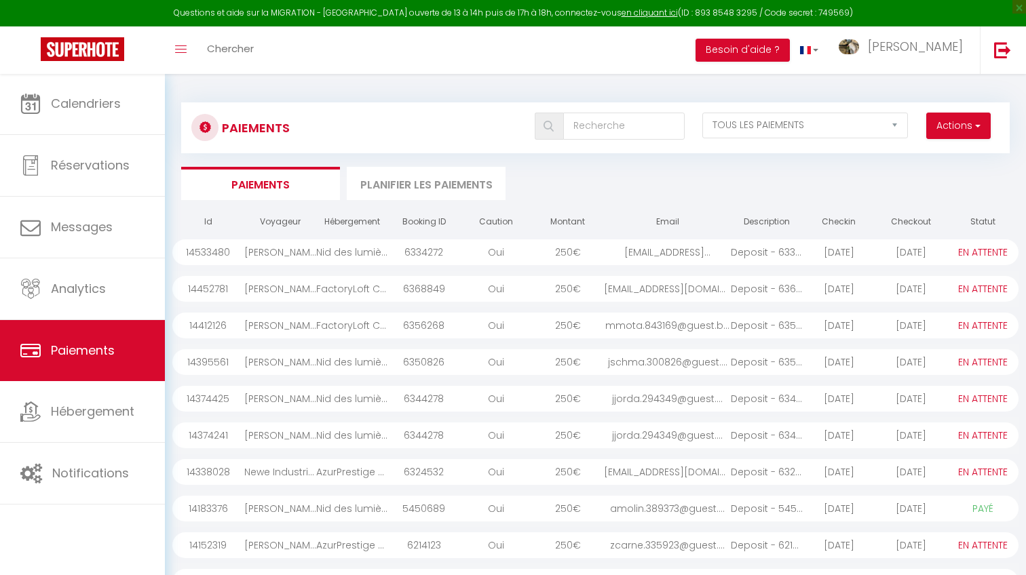
select select "2"
select select "0"
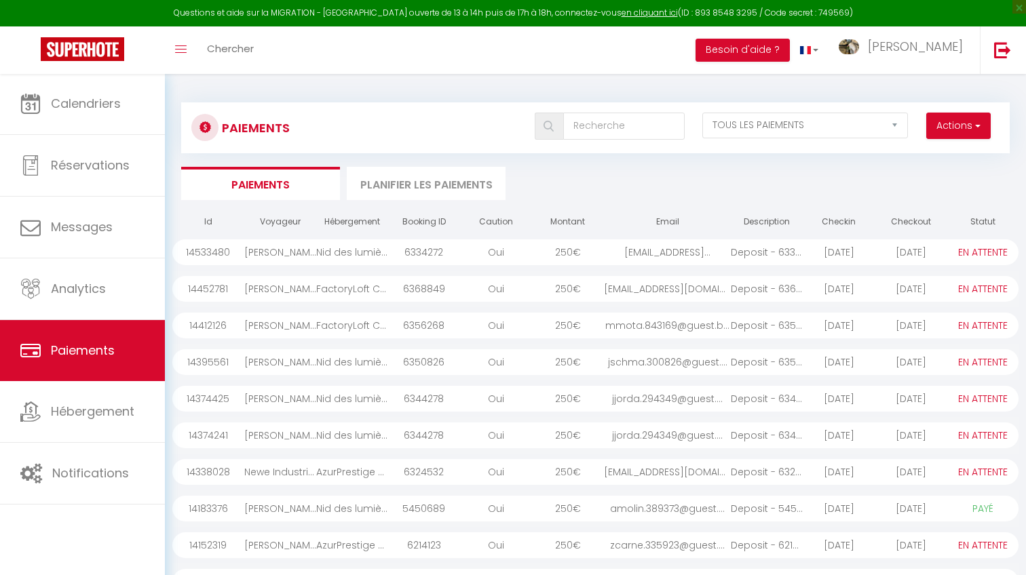
select select "0"
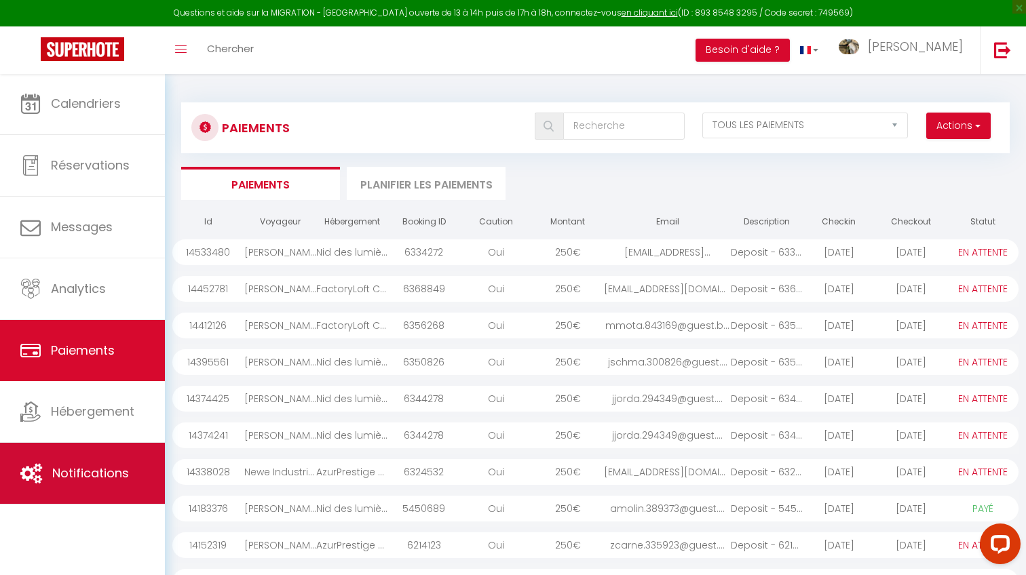
click at [52, 478] on span "Notifications" at bounding box center [90, 473] width 77 height 17
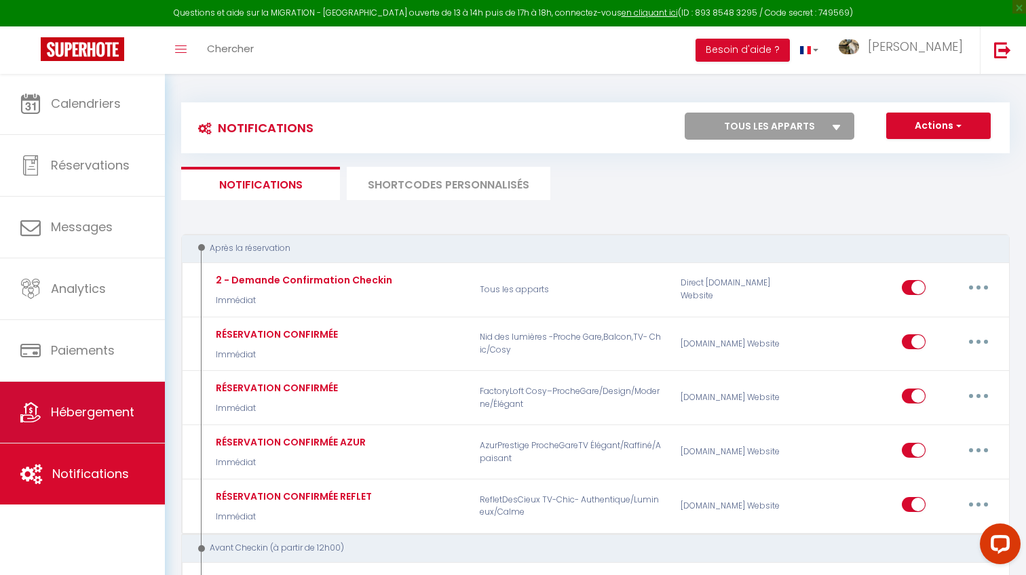
click at [73, 411] on span "Hébergement" at bounding box center [92, 412] width 83 height 17
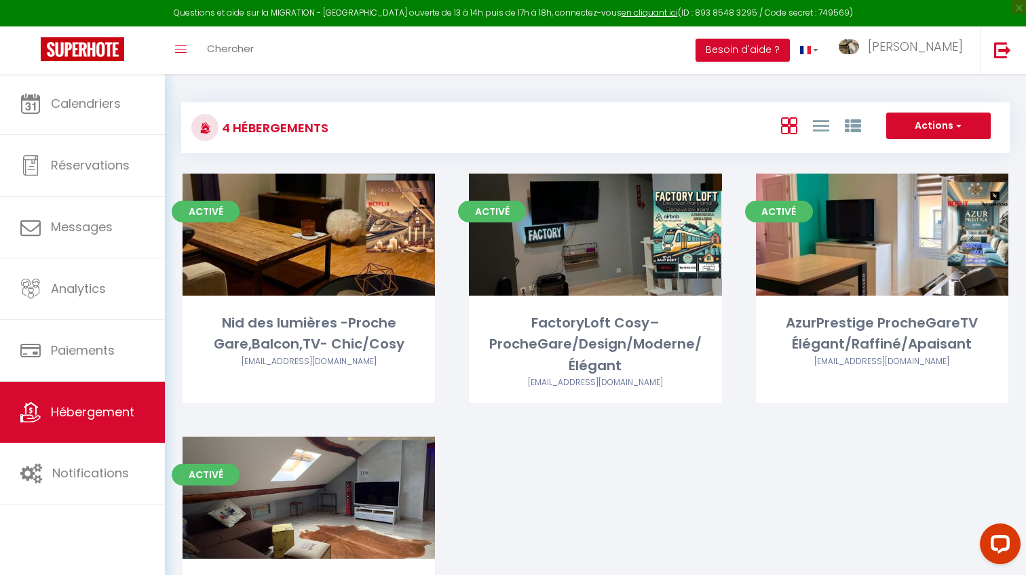
click at [913, 121] on button "Actions" at bounding box center [938, 126] width 104 height 27
click at [907, 152] on li "Créer un Hébergement" at bounding box center [928, 154] width 124 height 15
select select "3"
select select "2"
select select "1"
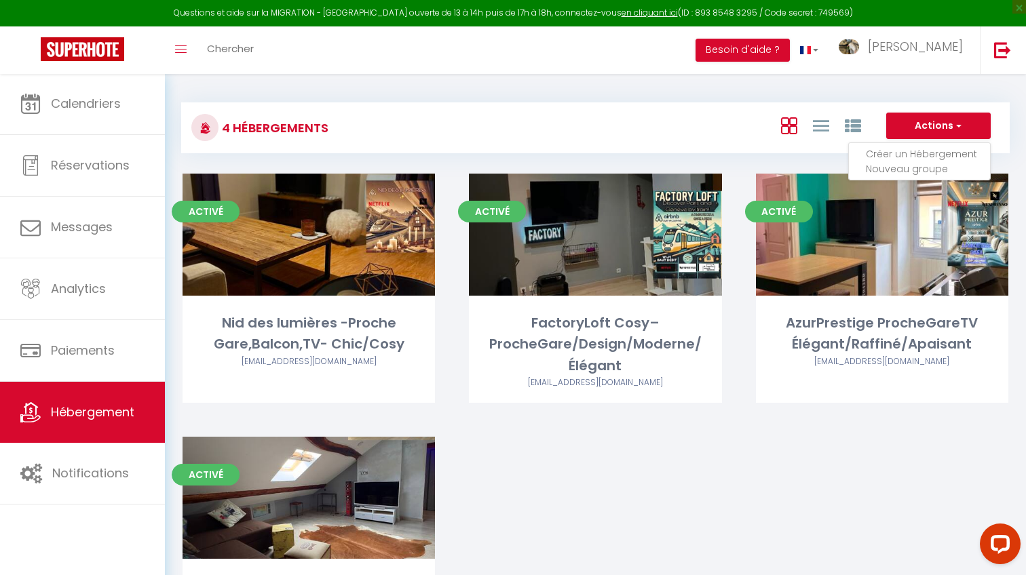
select select "1"
select select
select select "28"
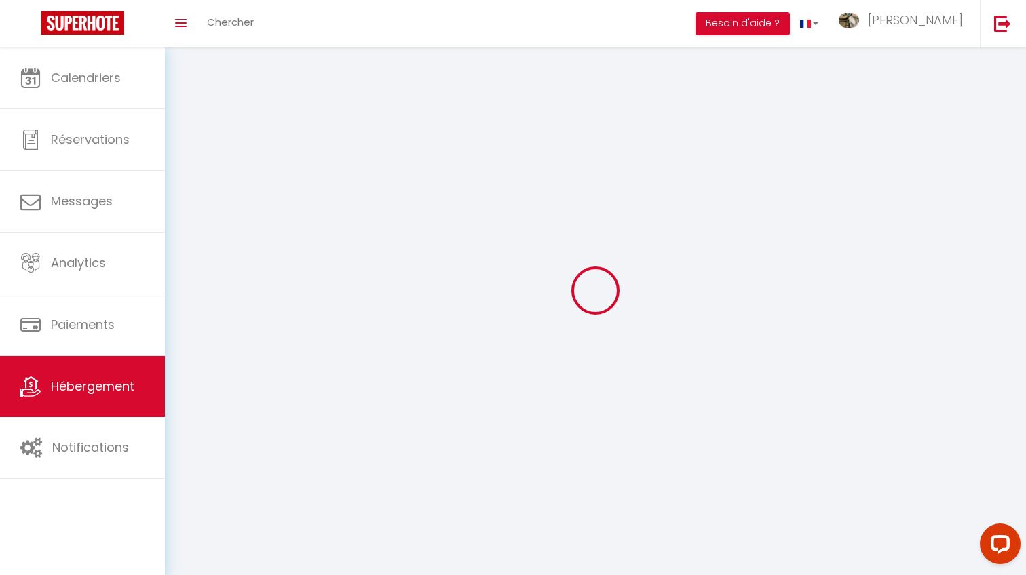
select select
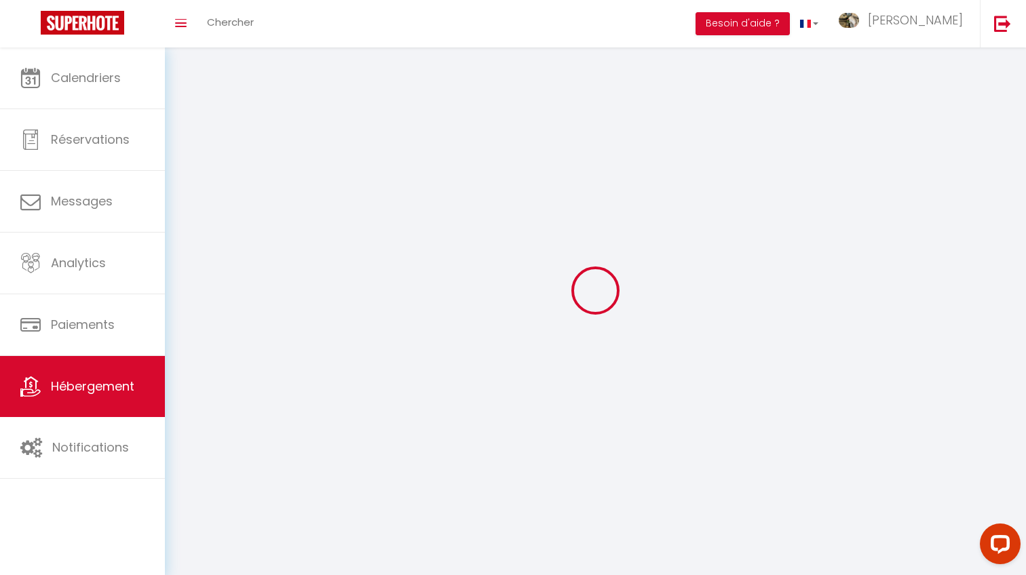
select select
checkbox input "false"
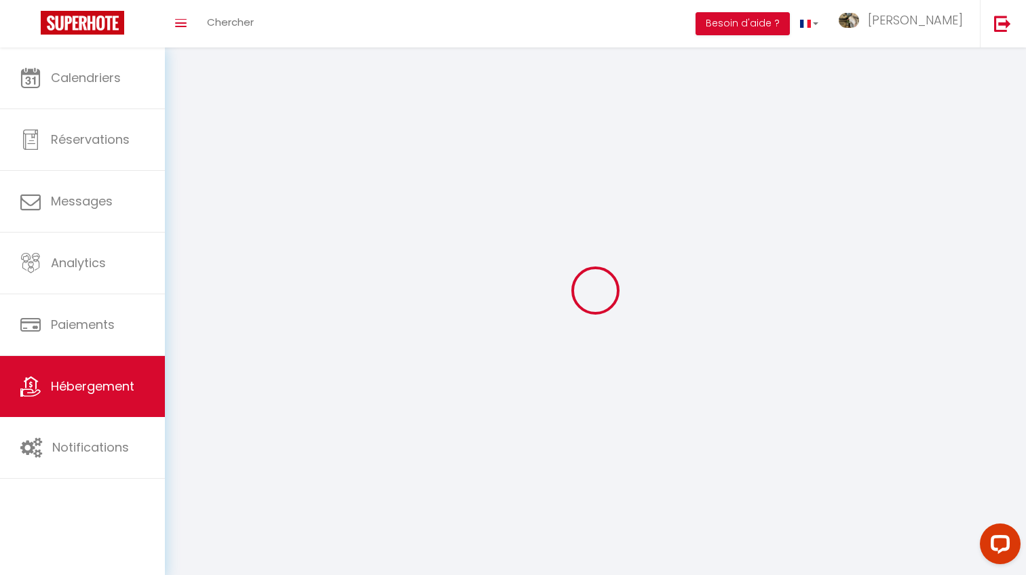
select select
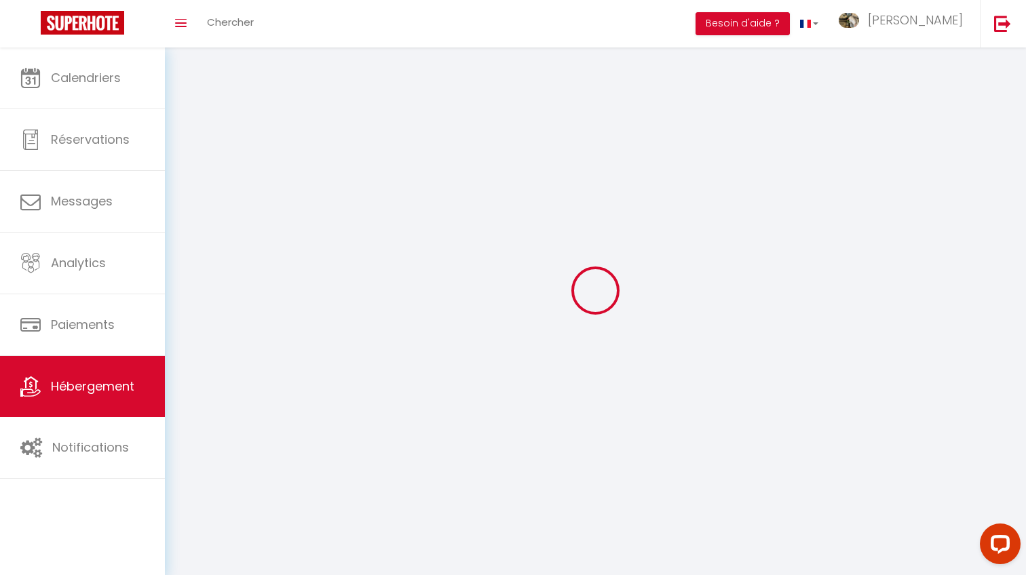
select select
checkbox input "false"
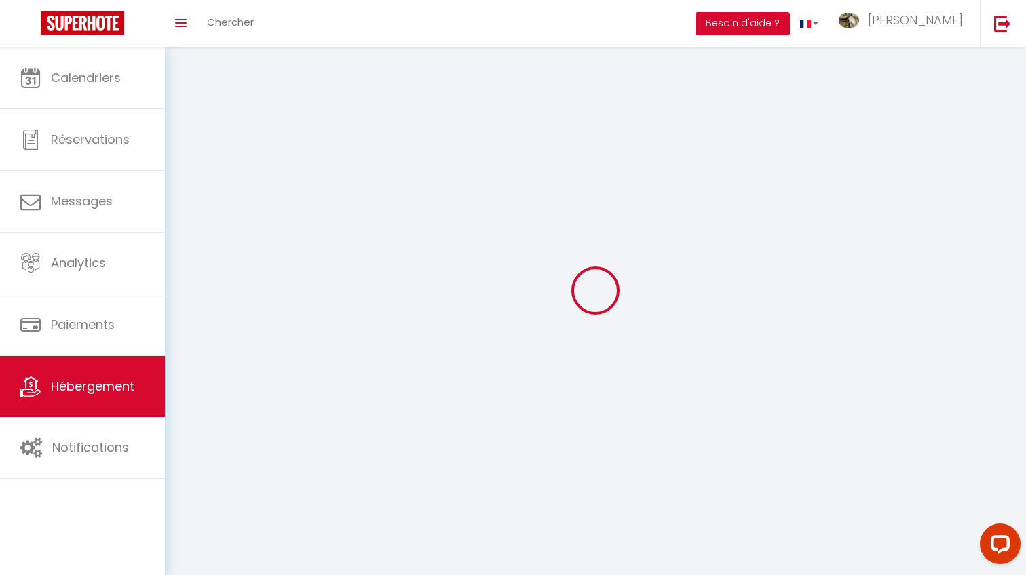
checkbox input "false"
select select
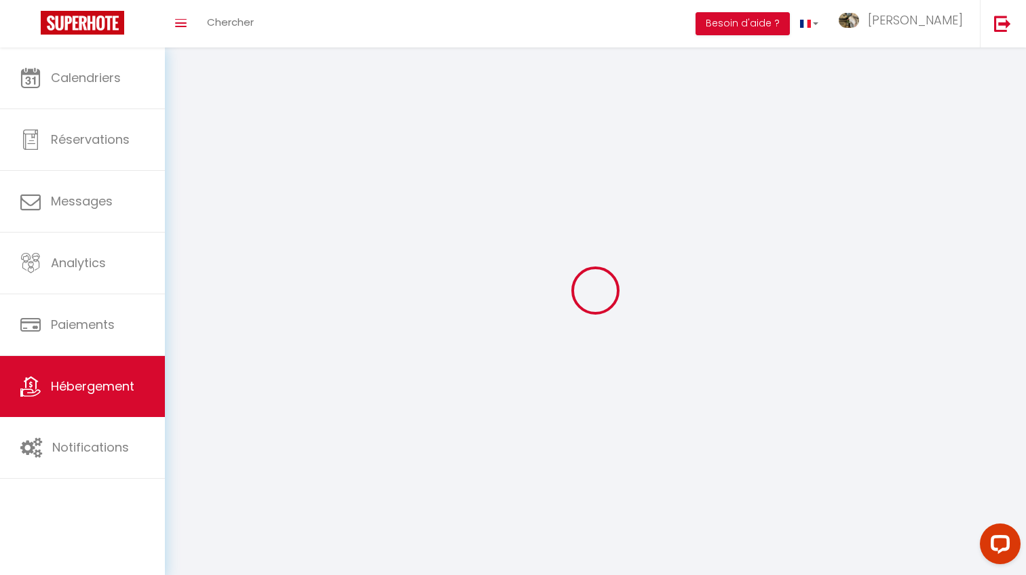
checkbox input "false"
select select
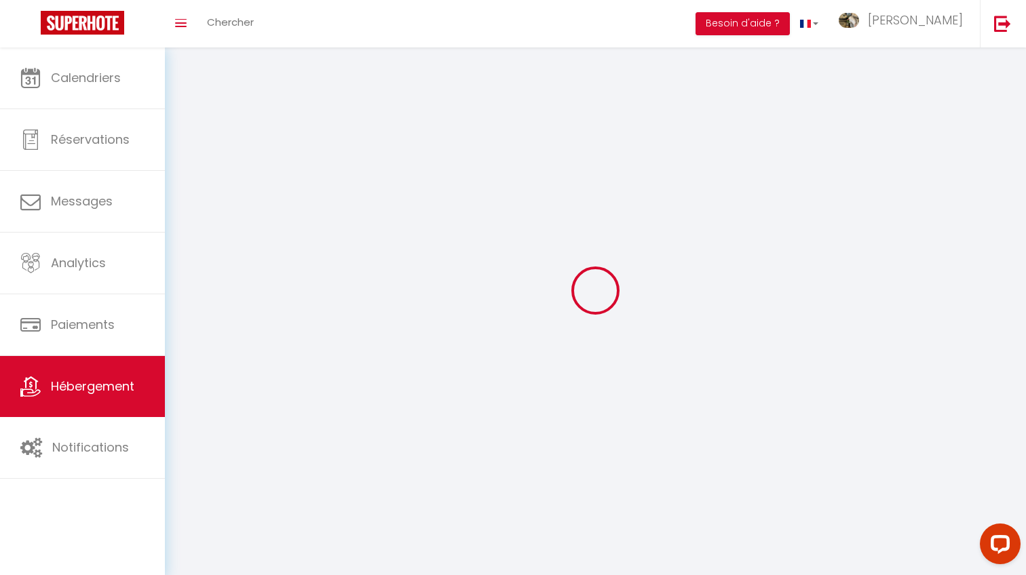
select select
select select "15:00"
select select "23:45"
select select "11:00"
select select "30"
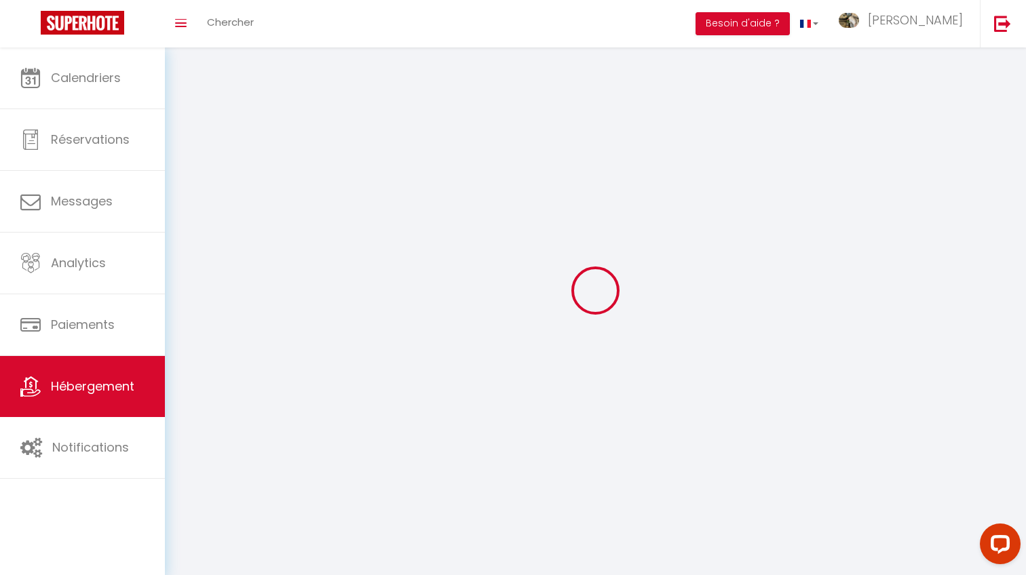
select select "120"
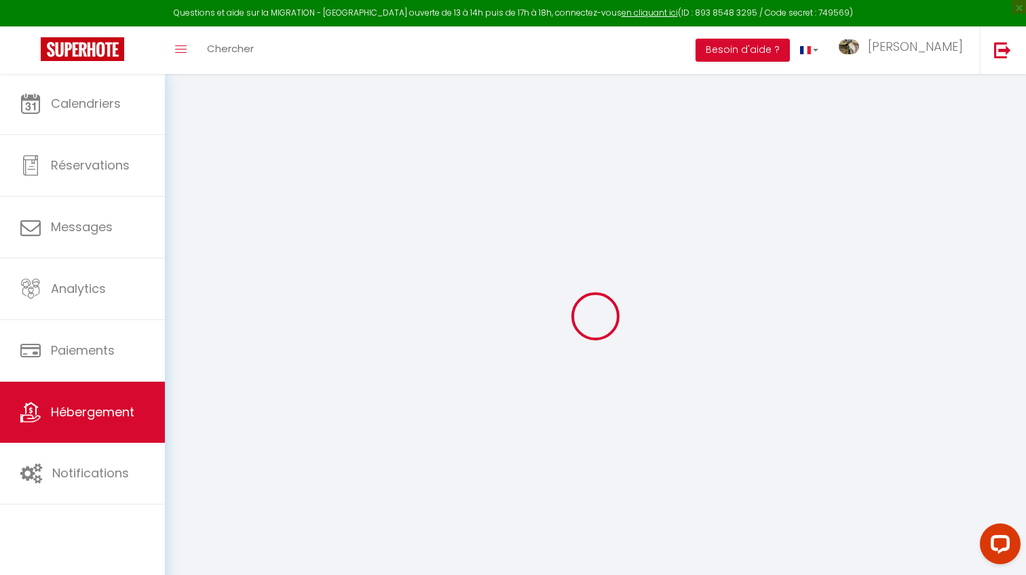
select select
checkbox input "false"
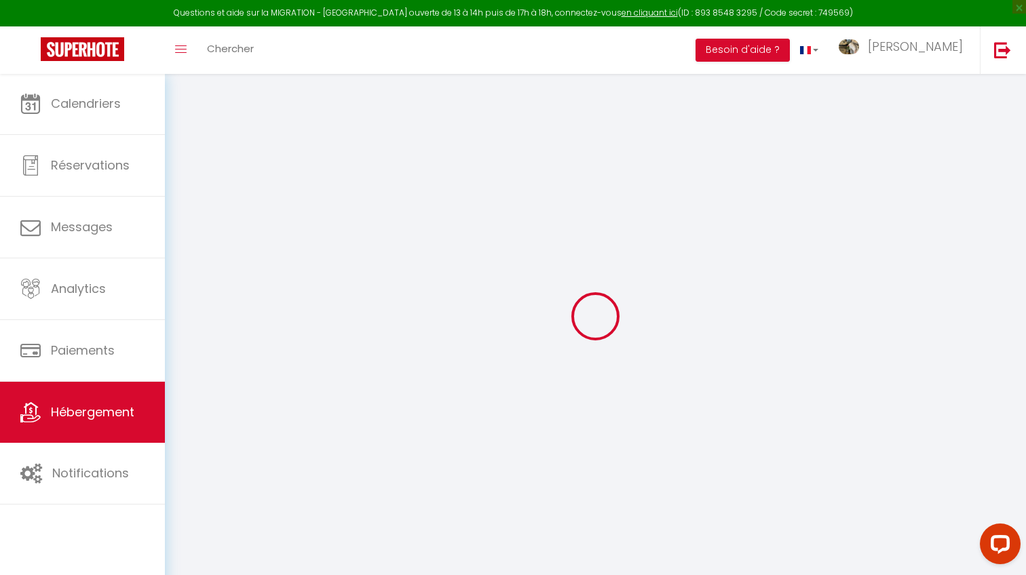
select select
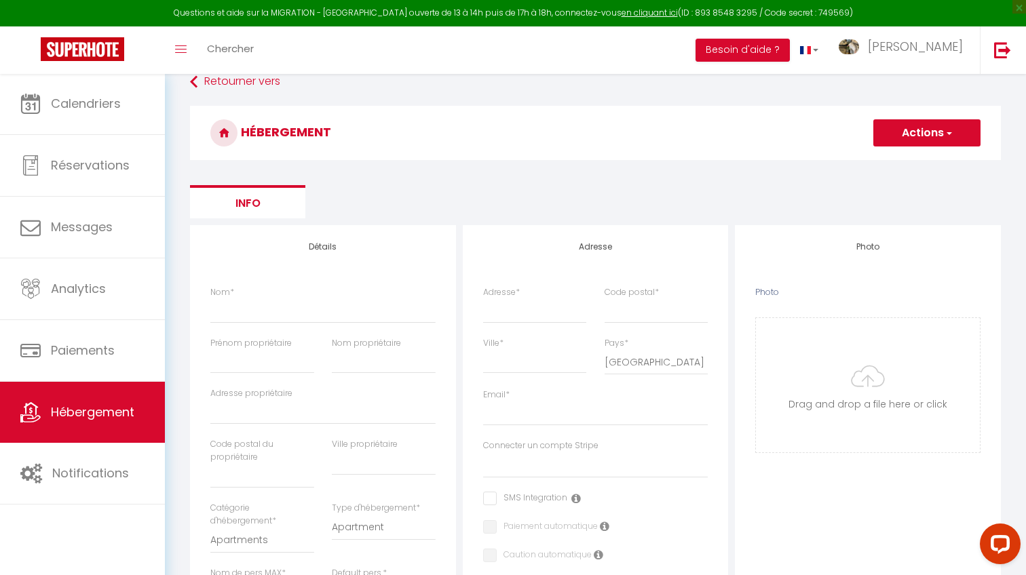
select select
checkbox input "false"
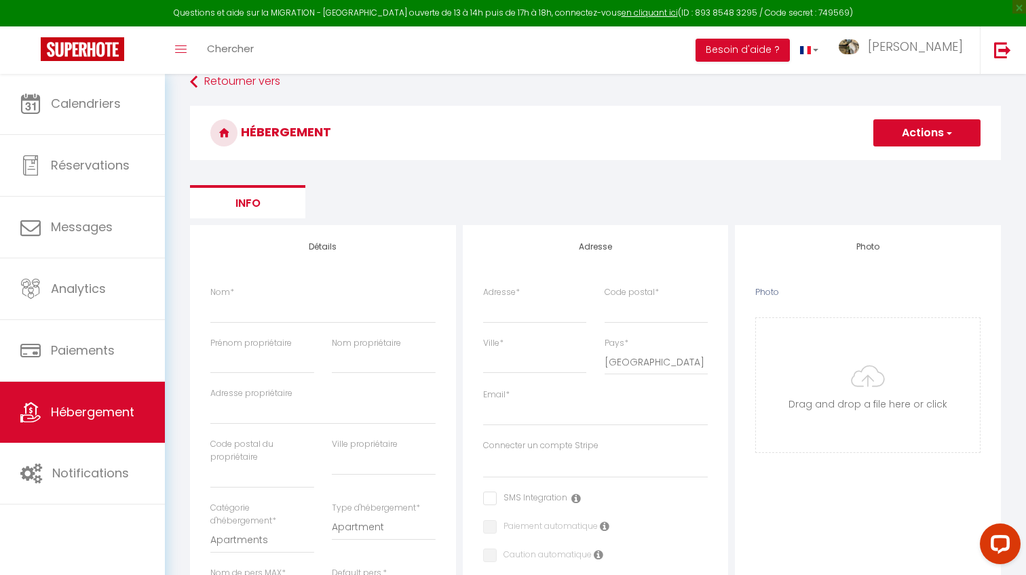
select select
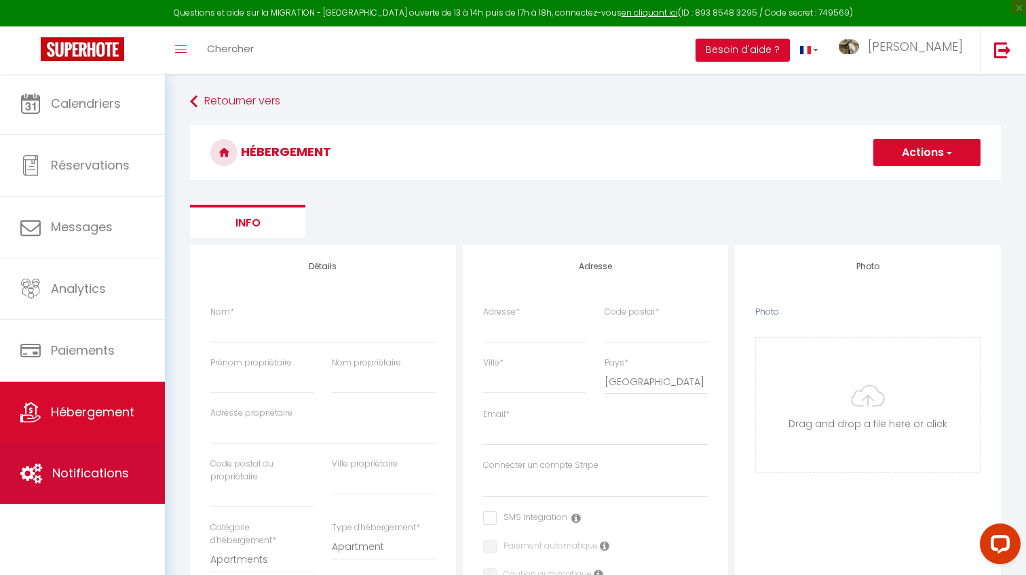
click at [113, 493] on link "Notifications" at bounding box center [82, 473] width 165 height 61
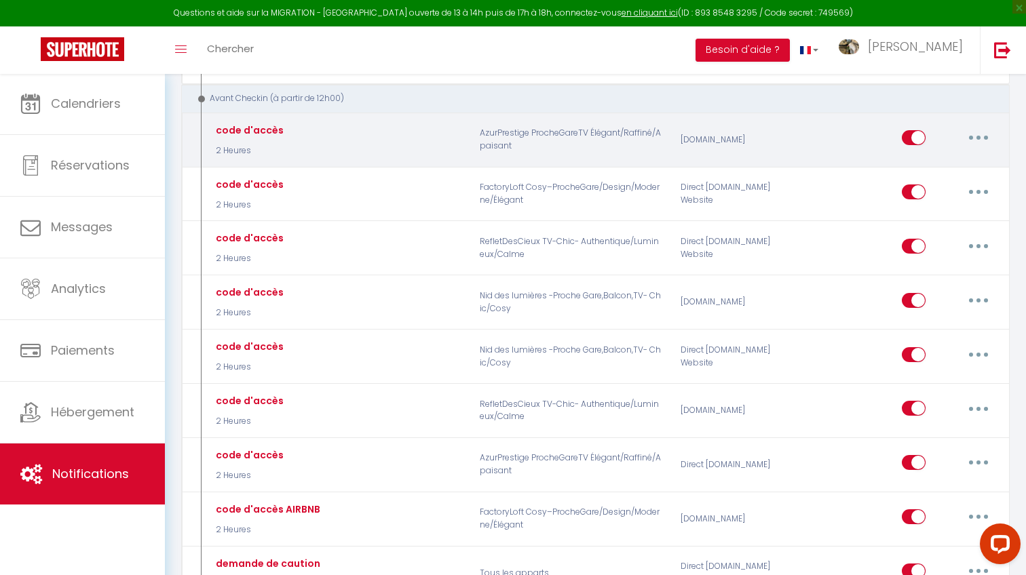
scroll to position [453, 0]
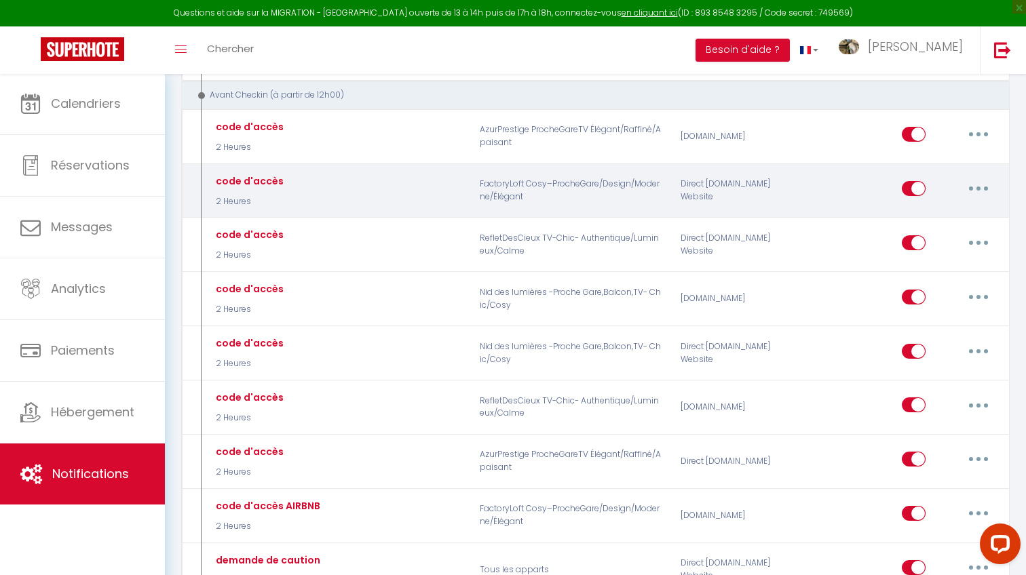
click at [965, 185] on button "button" at bounding box center [978, 189] width 38 height 22
click at [916, 215] on link "Editer" at bounding box center [943, 219] width 100 height 23
type input "code d'accès"
select select "2 Heures"
select select "if_deposit_is_paid"
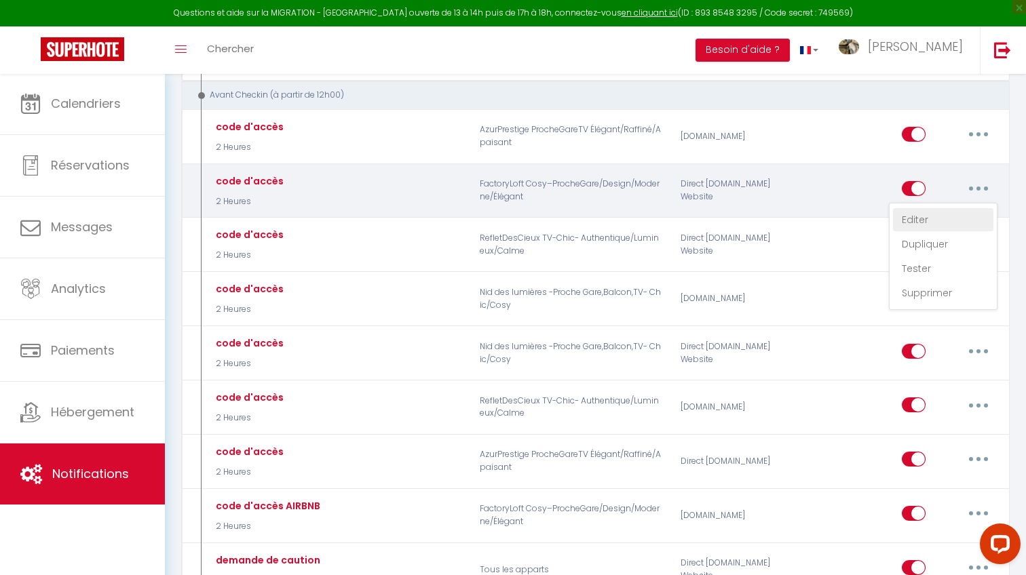
checkbox input "true"
checkbox input "false"
radio input "true"
type input "instructions d'accès"
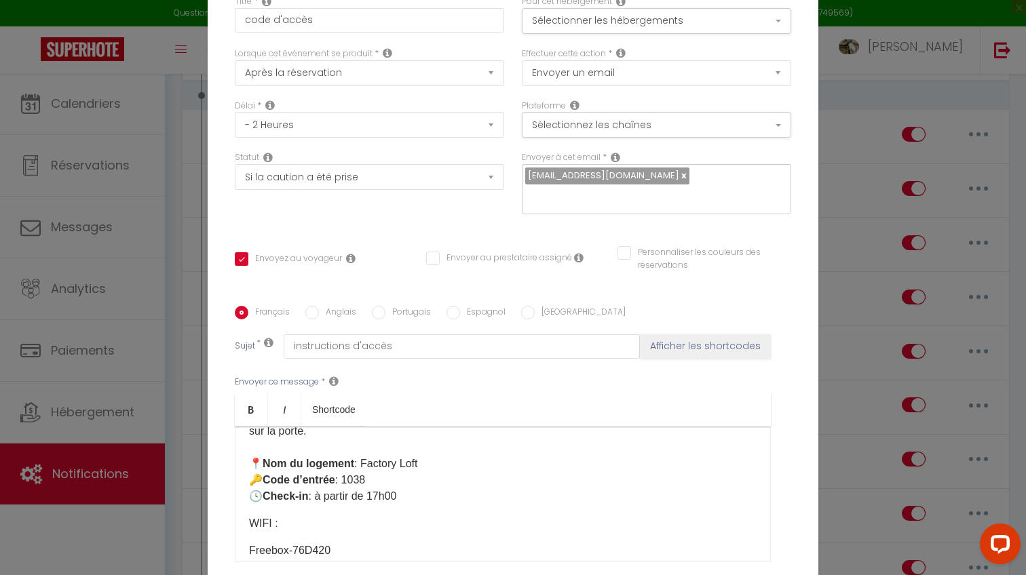
scroll to position [253, 0]
click at [355, 475] on p "1️⃣ Entrez par l’entrée principale 1TER du bâtiment. 2️⃣ Avancez jusqu’à la por…" at bounding box center [502, 421] width 507 height 163
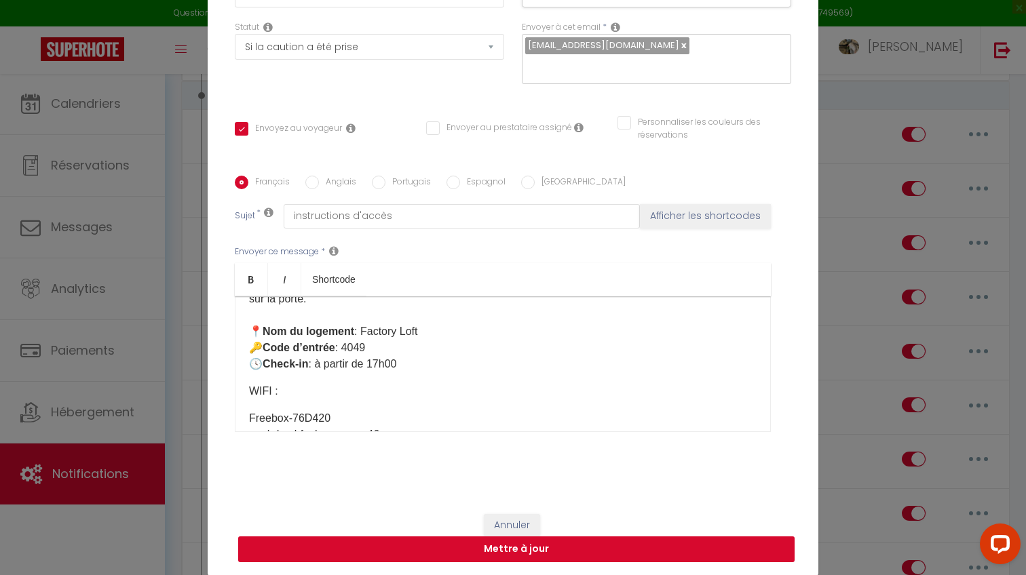
click at [464, 554] on button "Mettre à jour" at bounding box center [516, 550] width 556 height 26
checkbox input "true"
checkbox input "false"
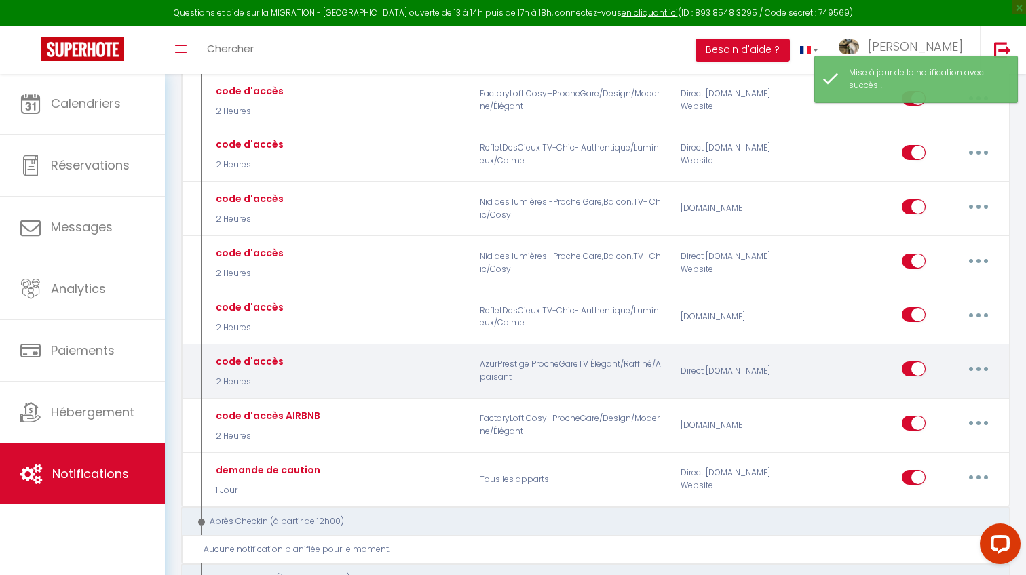
scroll to position [545, 0]
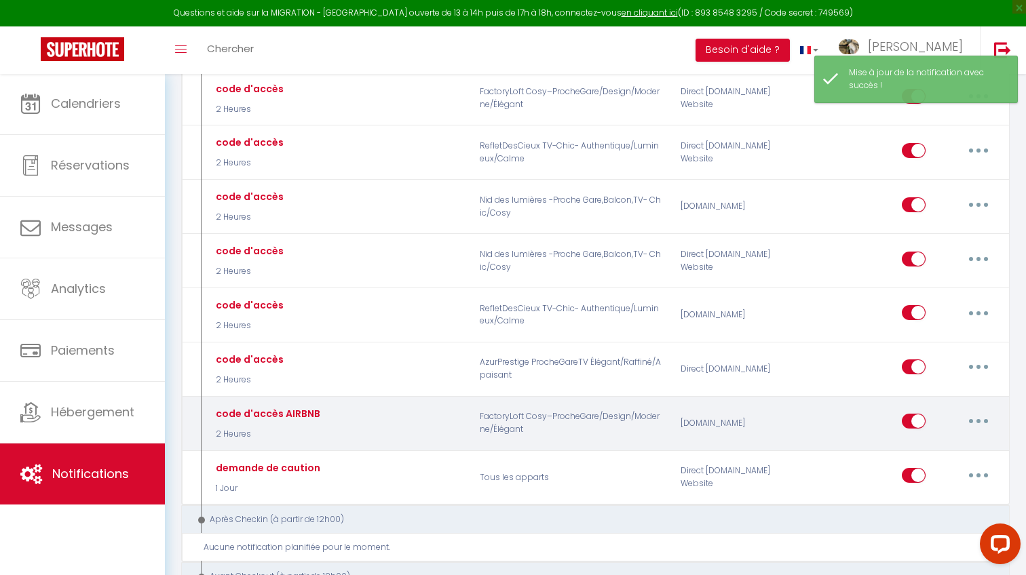
click at [969, 414] on button "button" at bounding box center [978, 421] width 38 height 22
click at [923, 441] on link "Editer" at bounding box center [943, 452] width 100 height 23
type input "code d'accès AIRBNB"
select select "2 Heures"
select select "if_booking_is_paid"
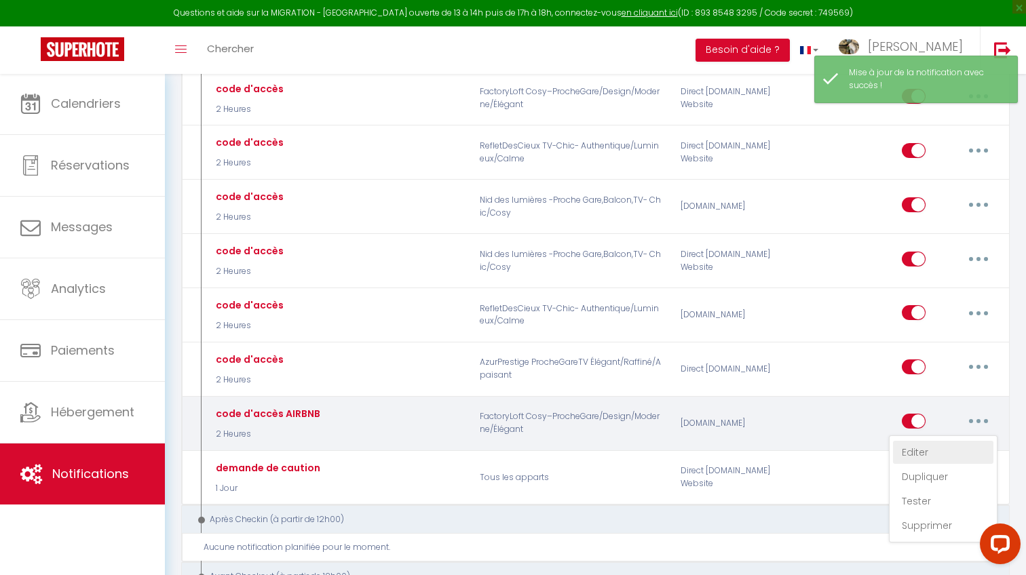
checkbox input "true"
checkbox input "false"
radio input "true"
type input "instructions d'accès"
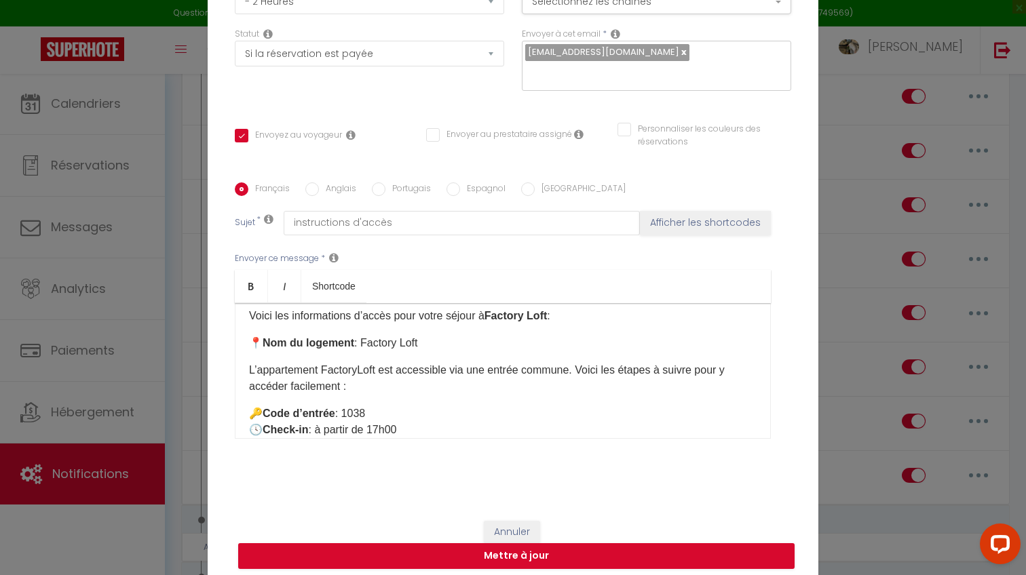
scroll to position [34, 0]
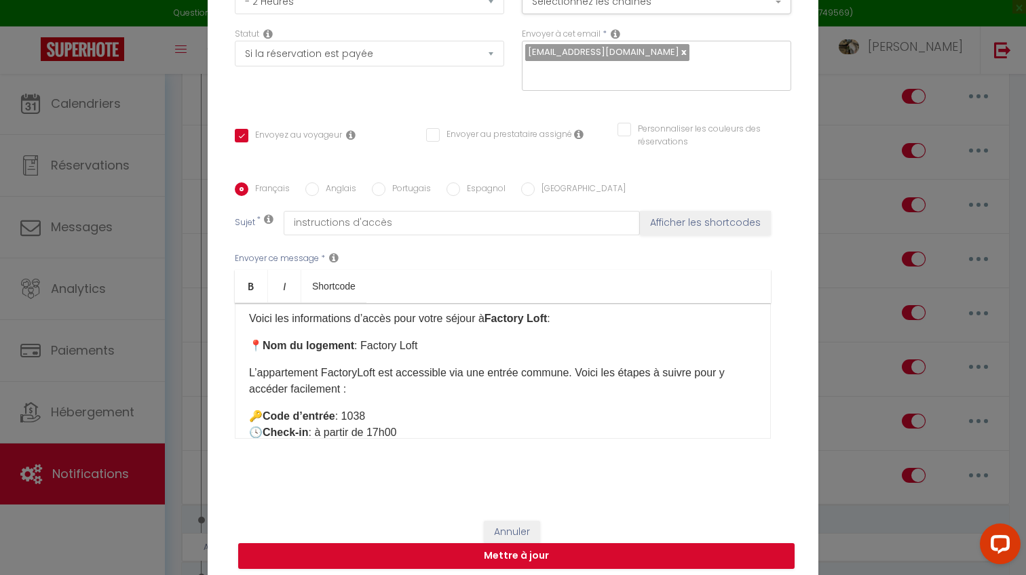
click at [366, 414] on p "🔑 Code d’entrée : 1038​ 🕓 Check-in : à partir de 17h00​" at bounding box center [502, 424] width 507 height 33
click at [307, 548] on button "Mettre à jour" at bounding box center [516, 556] width 556 height 26
checkbox input "true"
checkbox input "false"
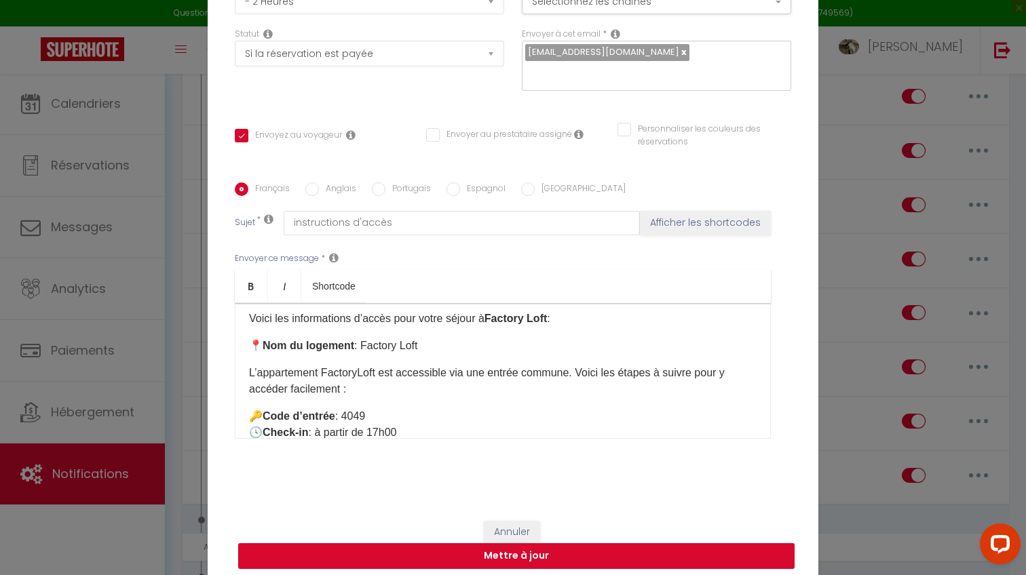
checkbox input "false"
